Goal: Task Accomplishment & Management: Manage account settings

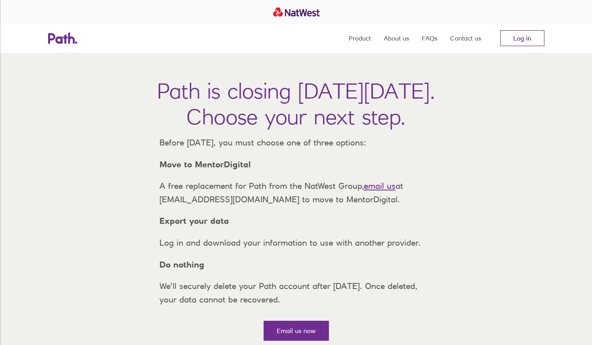
click at [527, 40] on link "Log in" at bounding box center [523, 38] width 44 height 16
